Goal: Transaction & Acquisition: Book appointment/travel/reservation

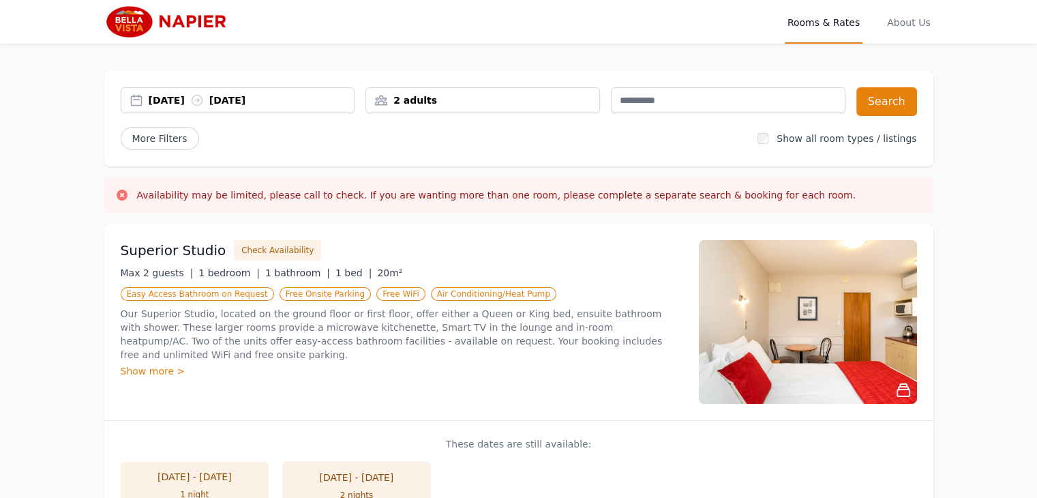
click at [172, 97] on div "[DATE] [DATE]" at bounding box center [252, 100] width 206 height 14
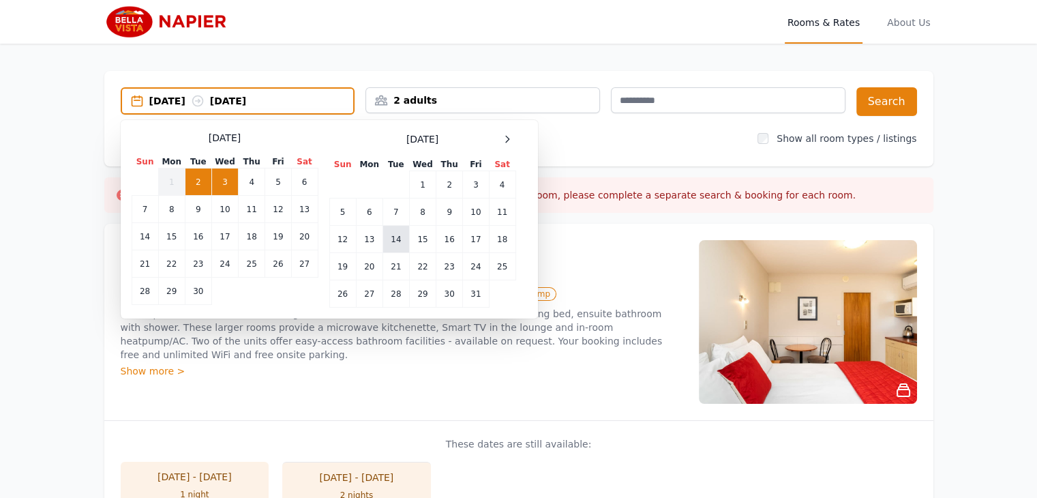
click at [399, 234] on td "14" at bounding box center [395, 239] width 27 height 27
click at [416, 238] on td "15" at bounding box center [422, 239] width 27 height 27
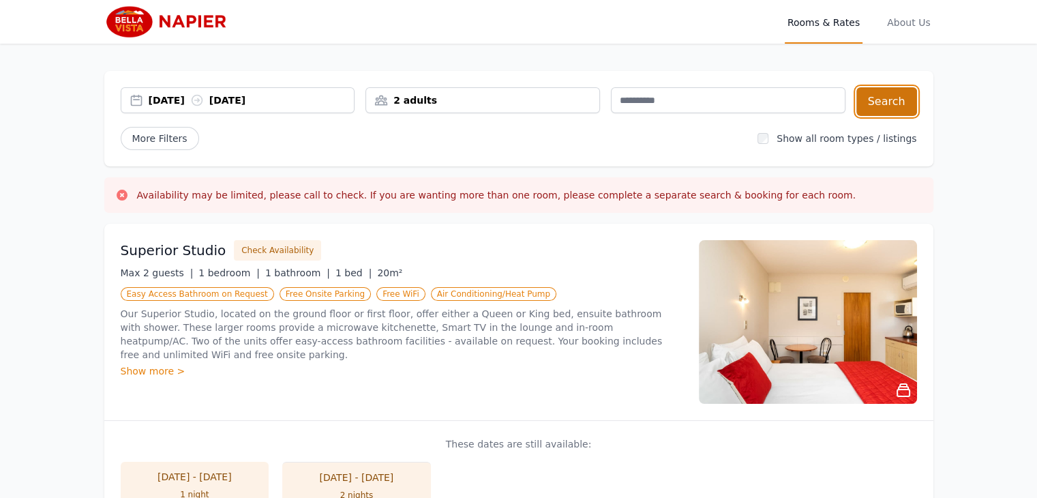
click at [898, 96] on button "Search" at bounding box center [886, 101] width 61 height 29
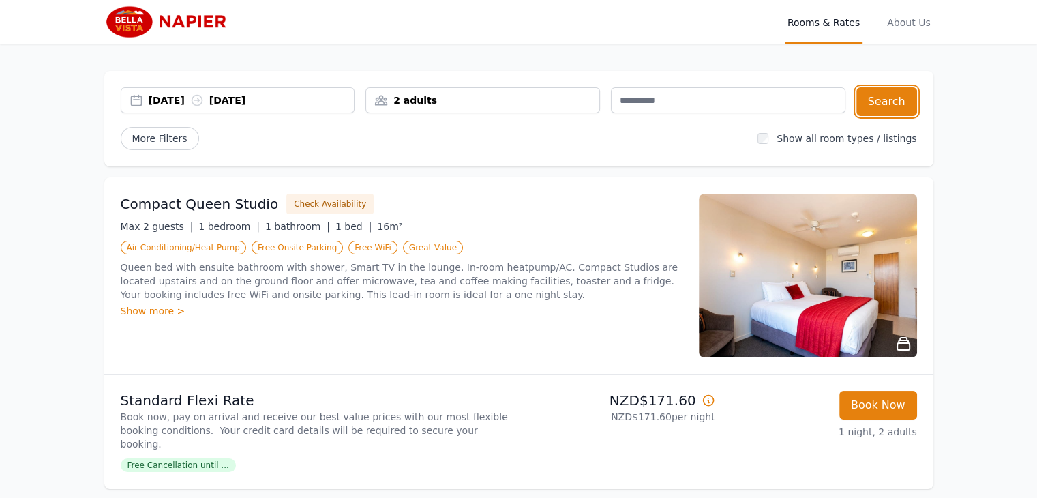
click at [191, 100] on div "[DATE] [DATE]" at bounding box center [252, 100] width 206 height 14
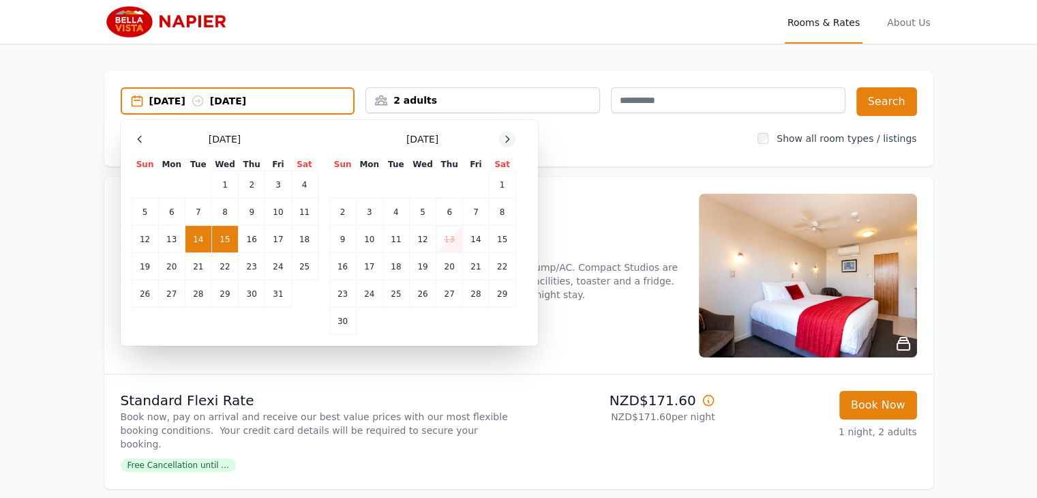
click at [505, 135] on icon at bounding box center [507, 139] width 11 height 11
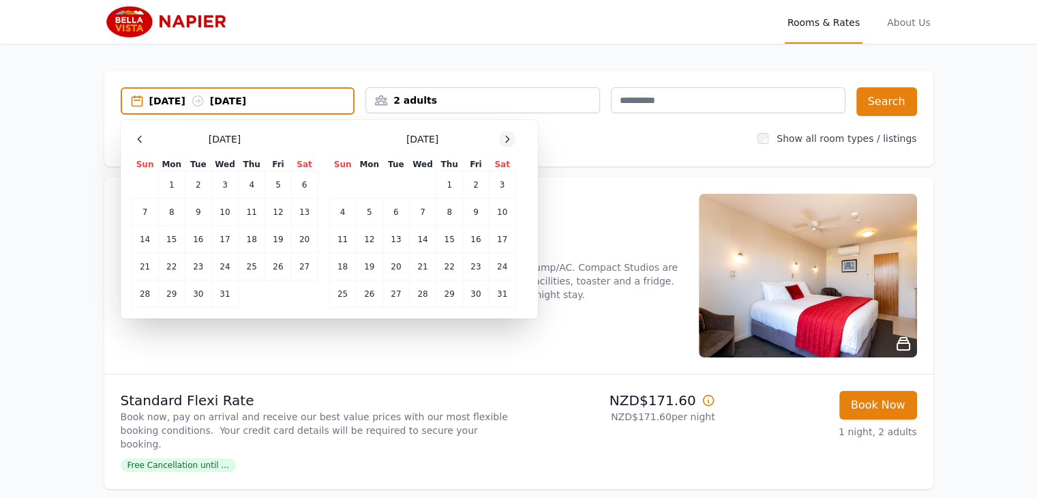
click at [505, 135] on icon at bounding box center [507, 139] width 11 height 11
click at [341, 206] on td "8" at bounding box center [342, 211] width 27 height 27
click at [393, 205] on td "10" at bounding box center [395, 211] width 27 height 27
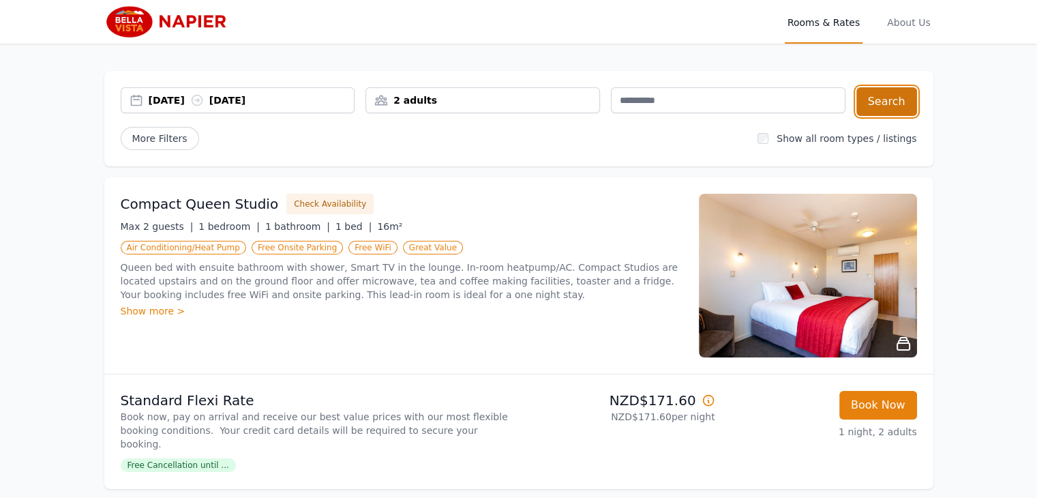
click at [887, 96] on button "Search" at bounding box center [886, 101] width 61 height 29
click at [198, 101] on div "[DATE] [DATE]" at bounding box center [252, 100] width 206 height 14
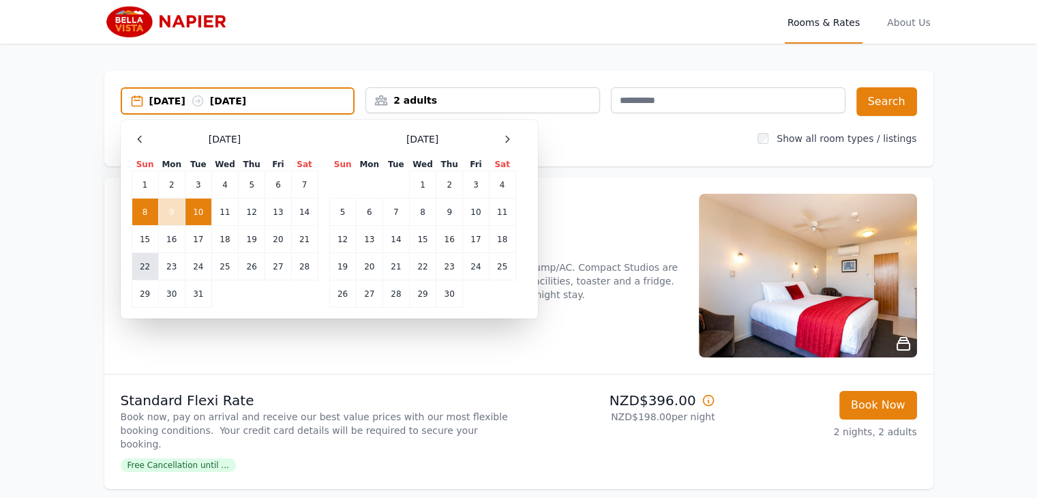
click at [147, 260] on td "22" at bounding box center [145, 266] width 27 height 27
click at [200, 258] on td "24" at bounding box center [198, 266] width 27 height 27
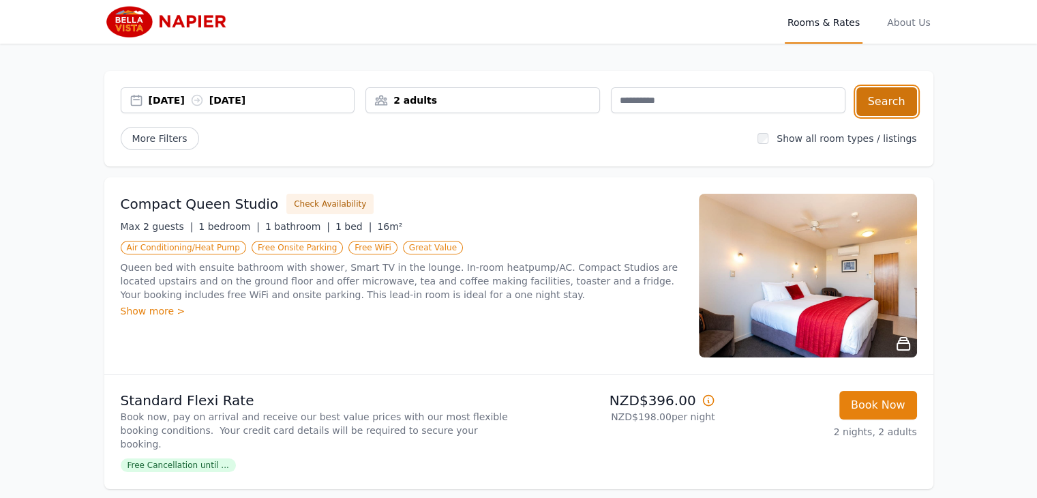
click at [886, 97] on button "Search" at bounding box center [886, 101] width 61 height 29
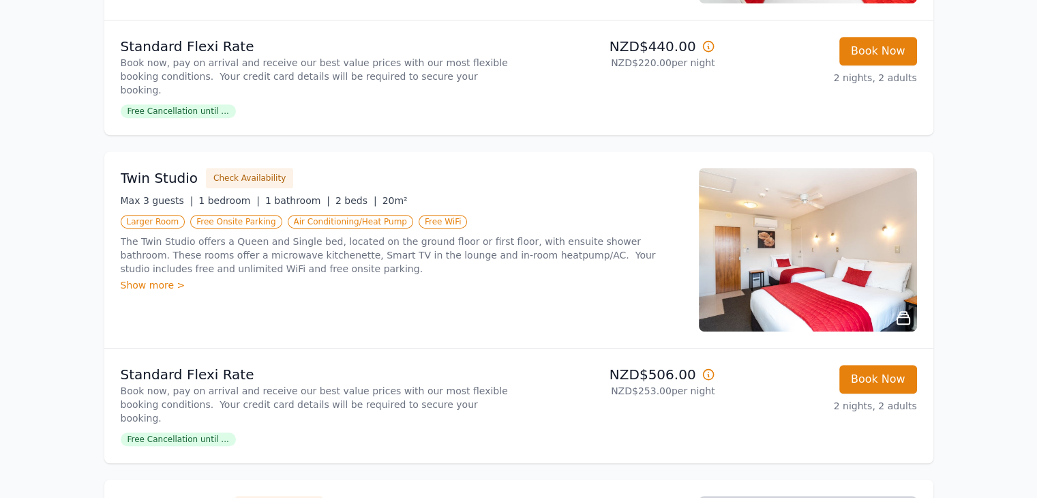
scroll to position [750, 0]
